Goal: Obtain resource: Download file/media

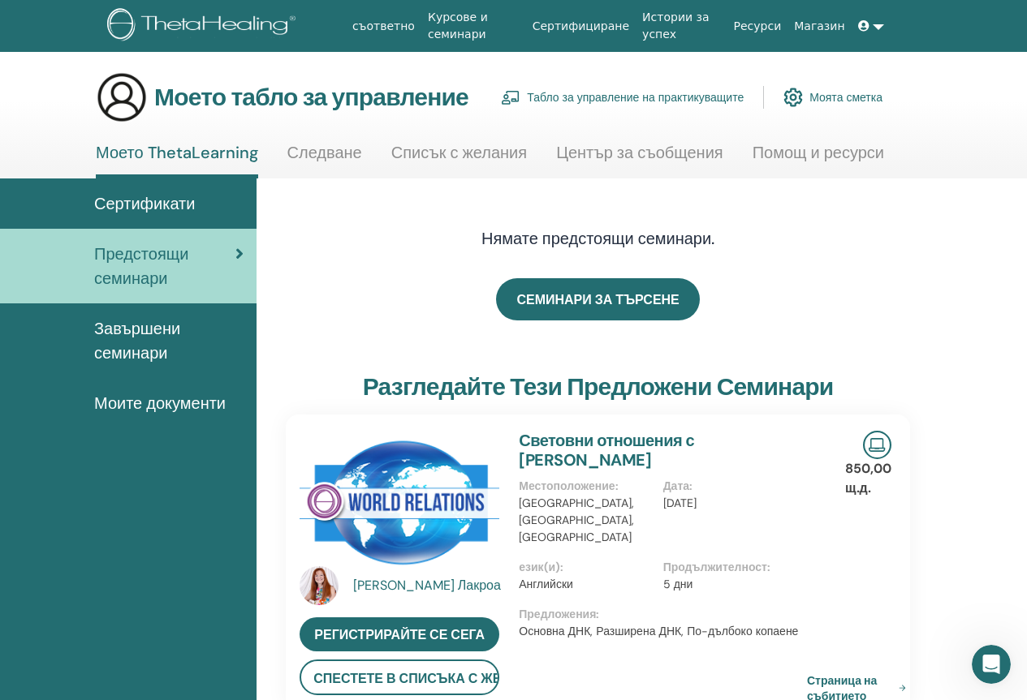
click at [145, 312] on link "Завършени семинари" at bounding box center [128, 341] width 256 height 75
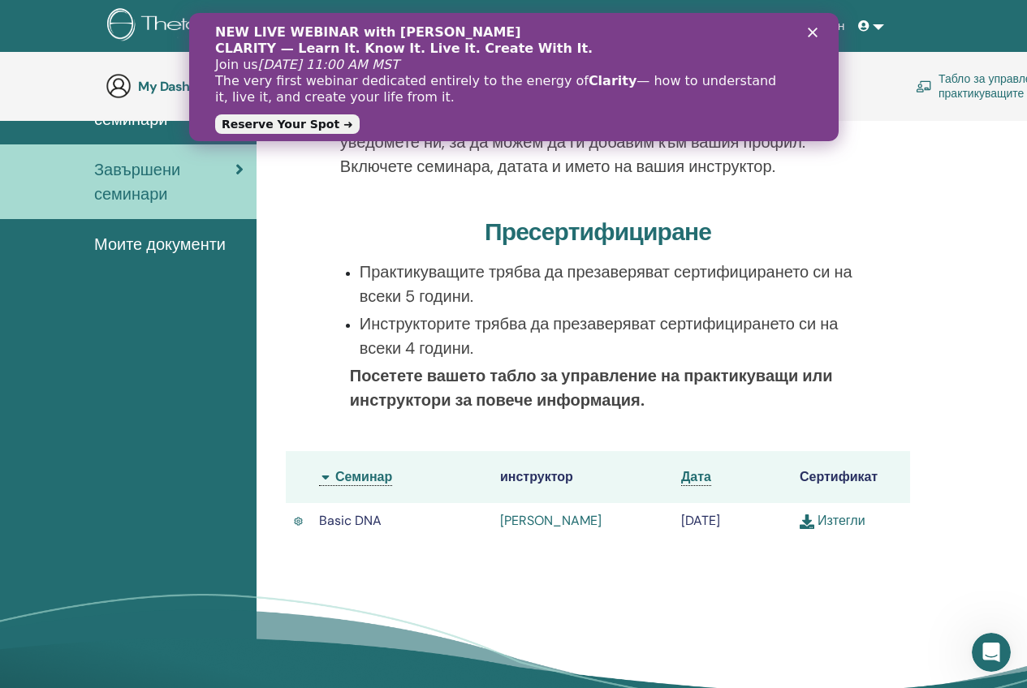
scroll to position [231, 0]
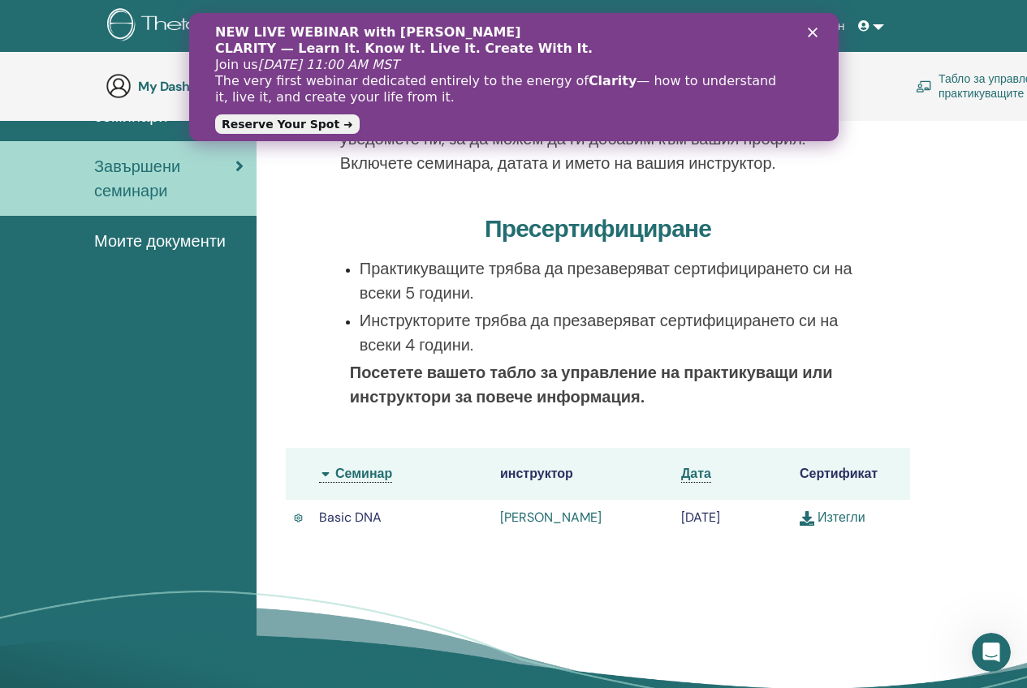
click at [838, 523] on link "Изтегли" at bounding box center [832, 517] width 66 height 17
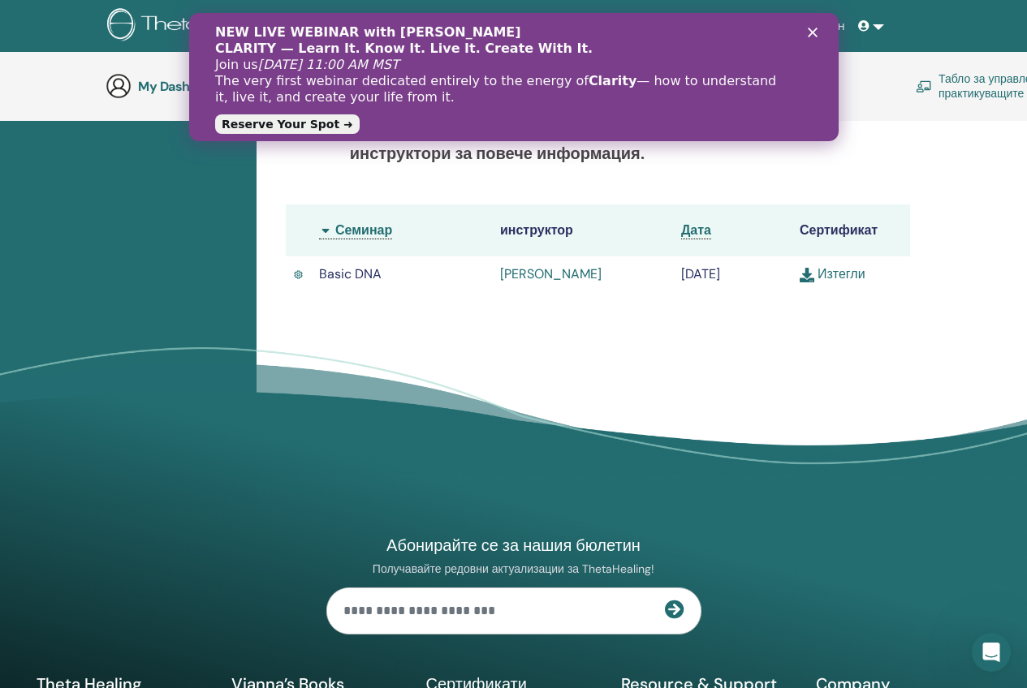
click at [813, 29] on icon "Close" at bounding box center [812, 33] width 10 height 10
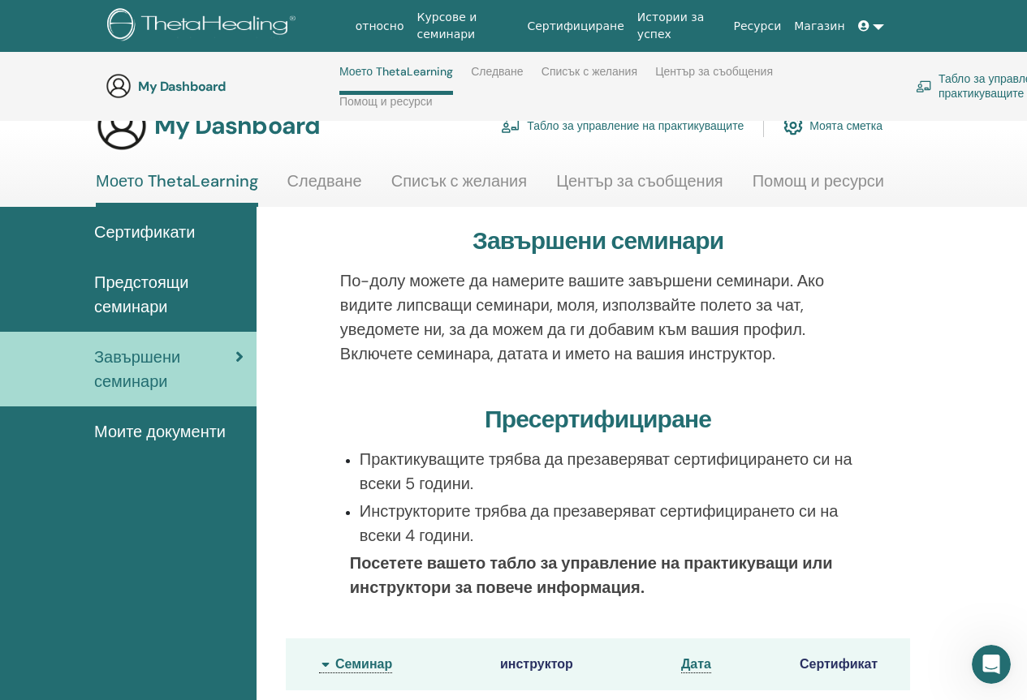
scroll to position [0, 0]
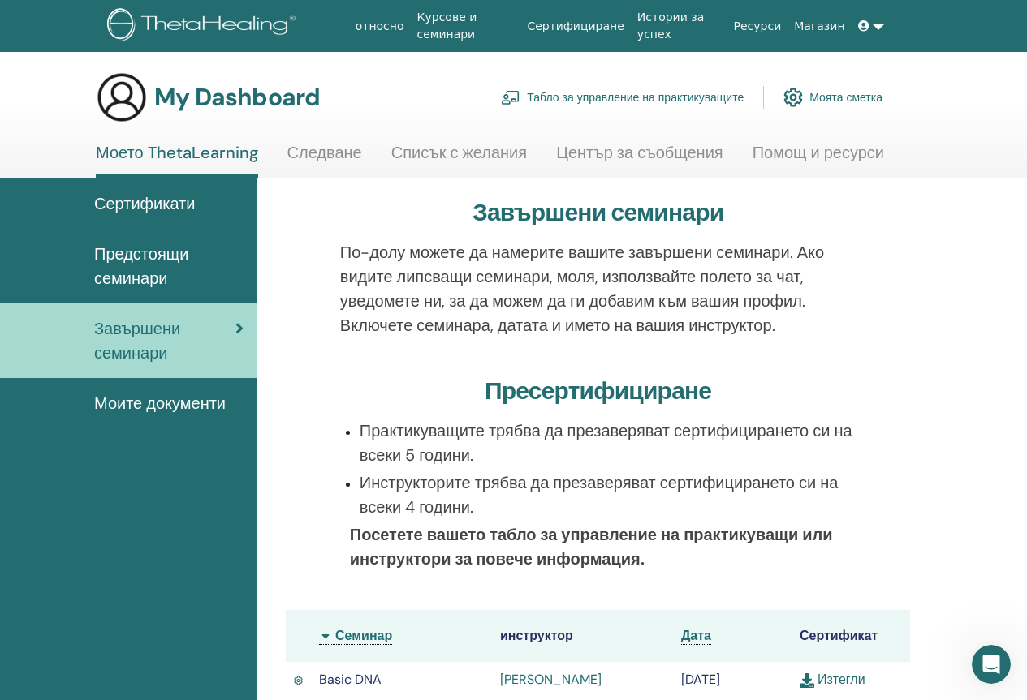
click at [192, 409] on span "Моите документи" at bounding box center [159, 403] width 131 height 24
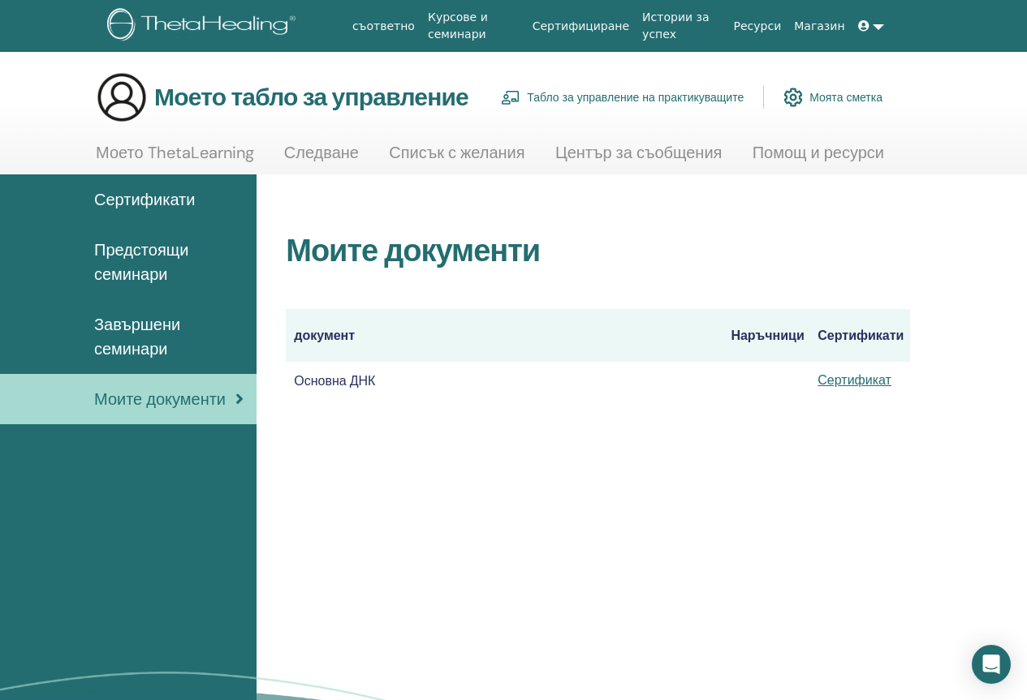
click at [791, 149] on font "Помощ и ресурси" at bounding box center [817, 152] width 131 height 21
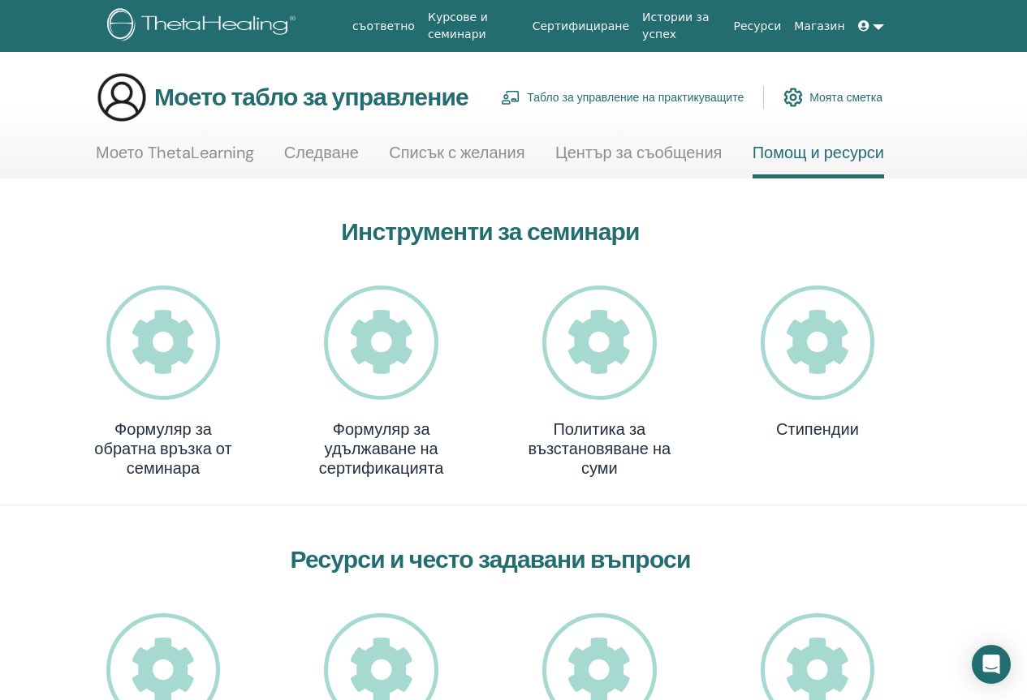
click at [765, 26] on font "Ресурси" at bounding box center [758, 25] width 48 height 13
